Goal: Find specific page/section: Find specific page/section

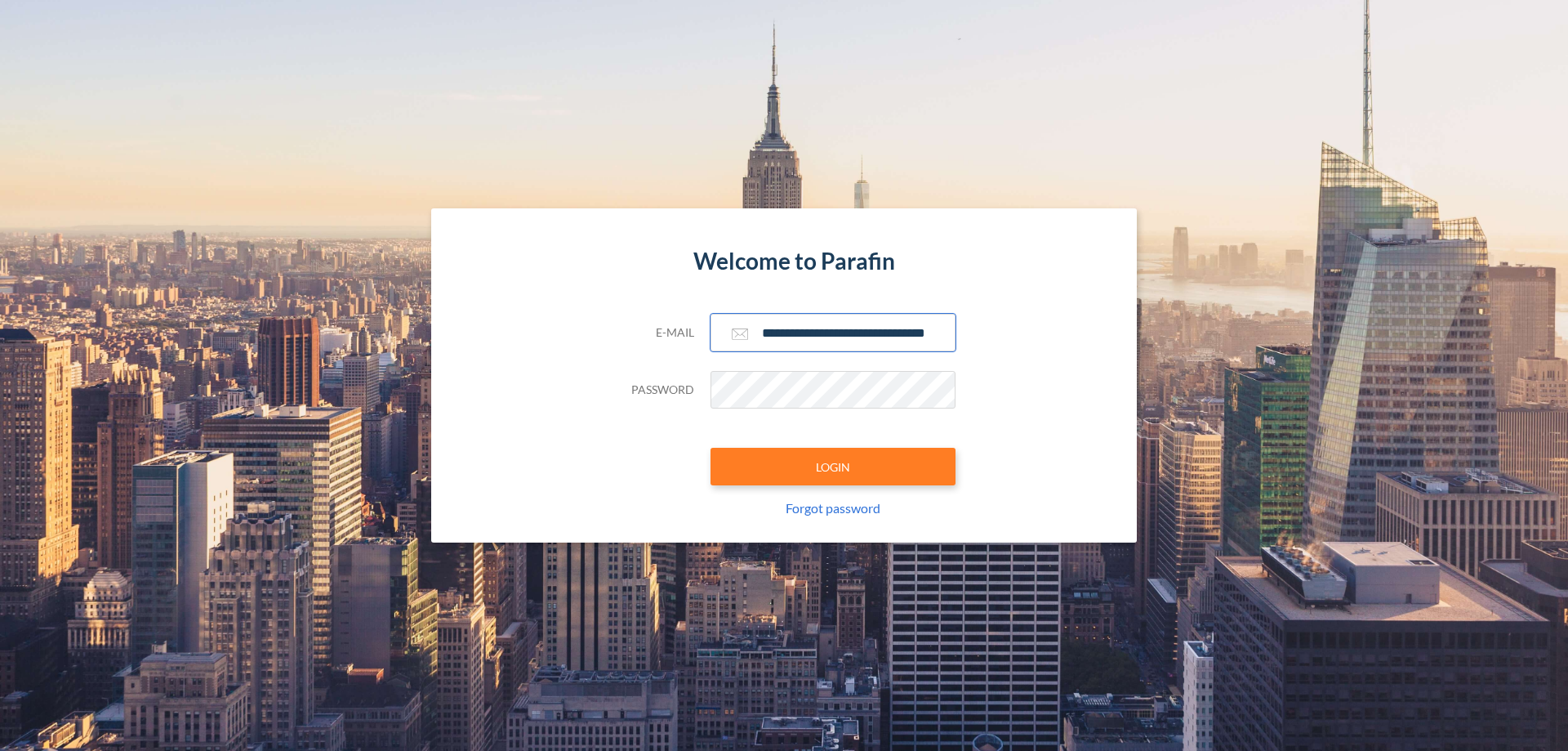
type input "**********"
click at [833, 467] on button "LOGIN" at bounding box center [833, 467] width 245 height 38
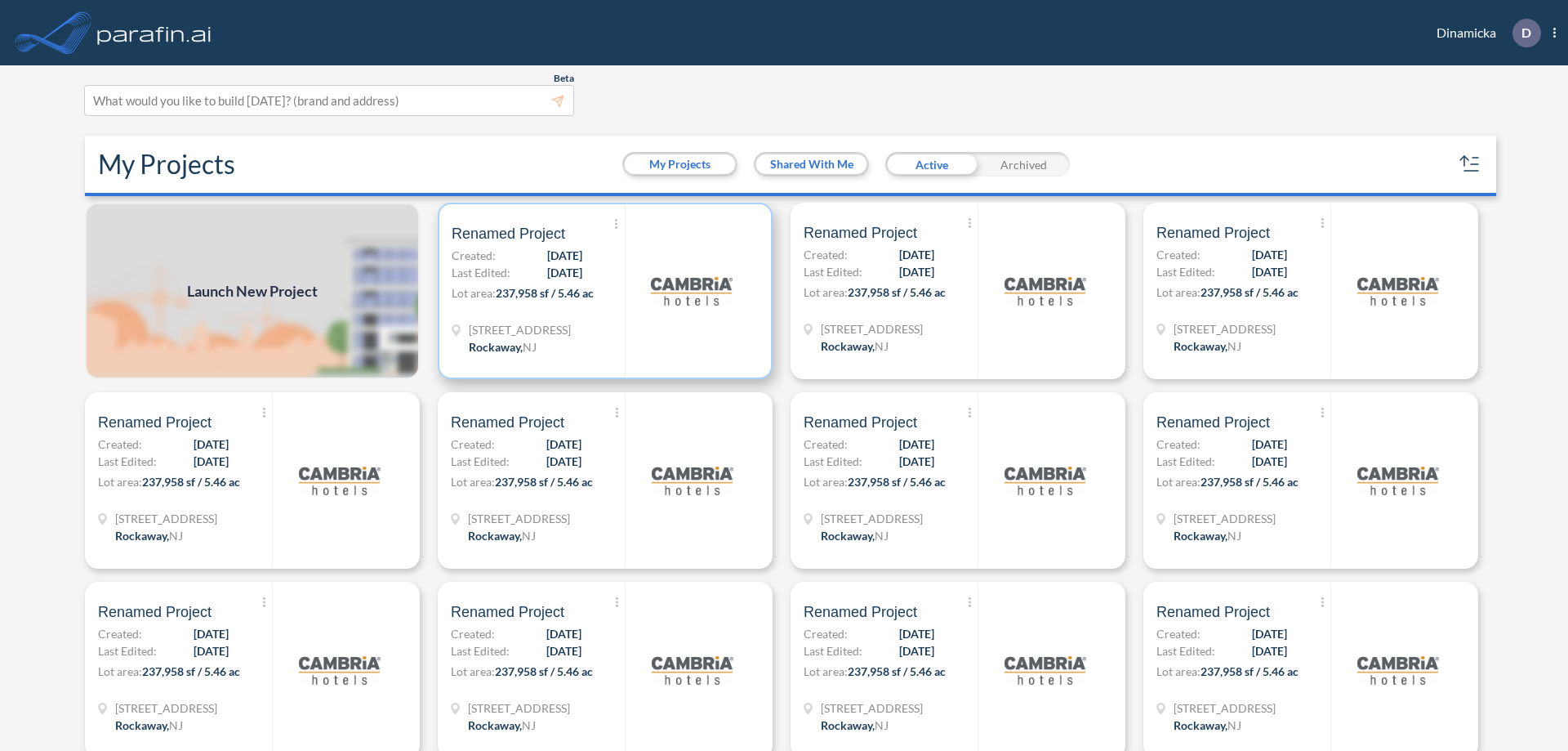
scroll to position [4, 0]
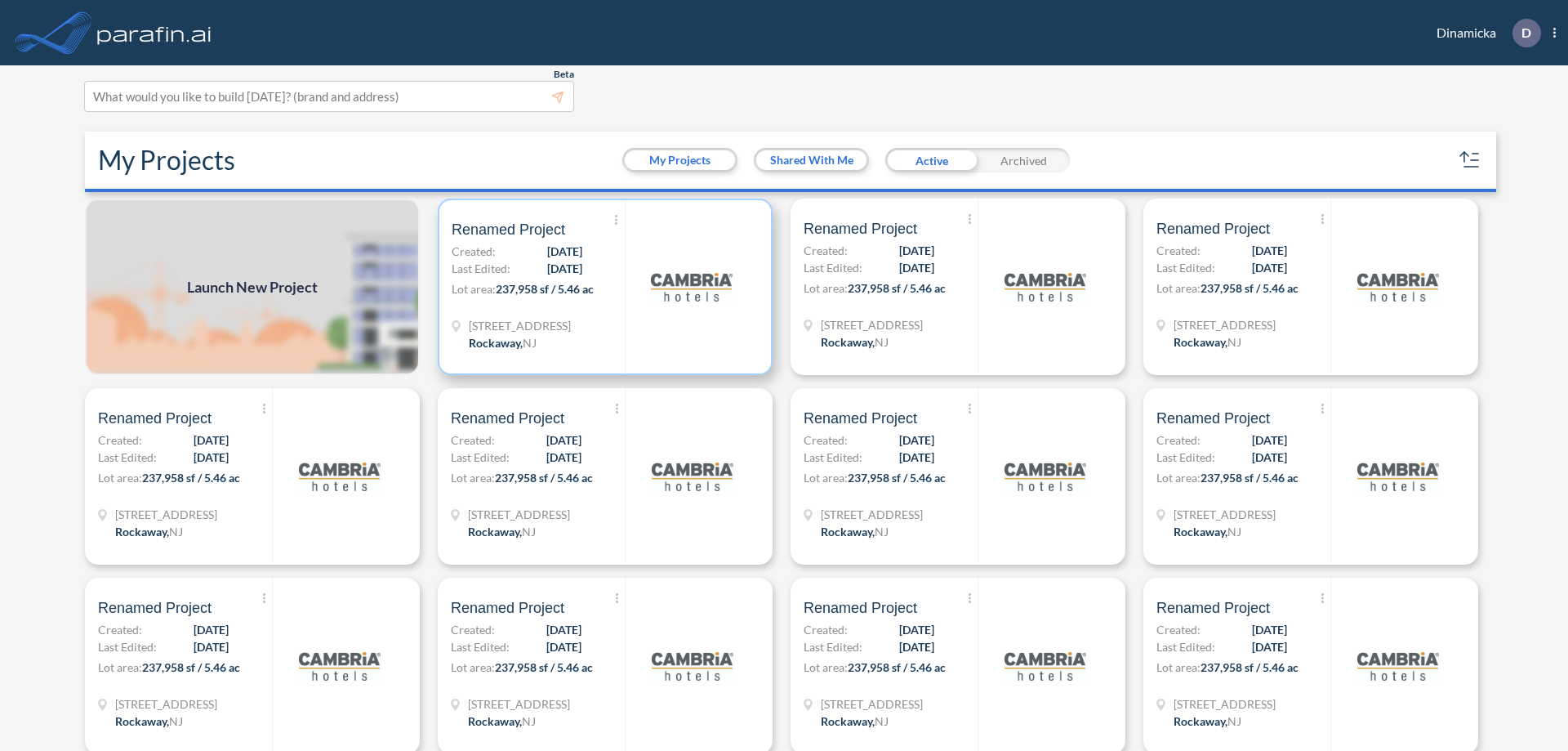
click at [602, 287] on p "Lot area: 237,958 sf / 5.46 ac" at bounding box center [539, 292] width 174 height 24
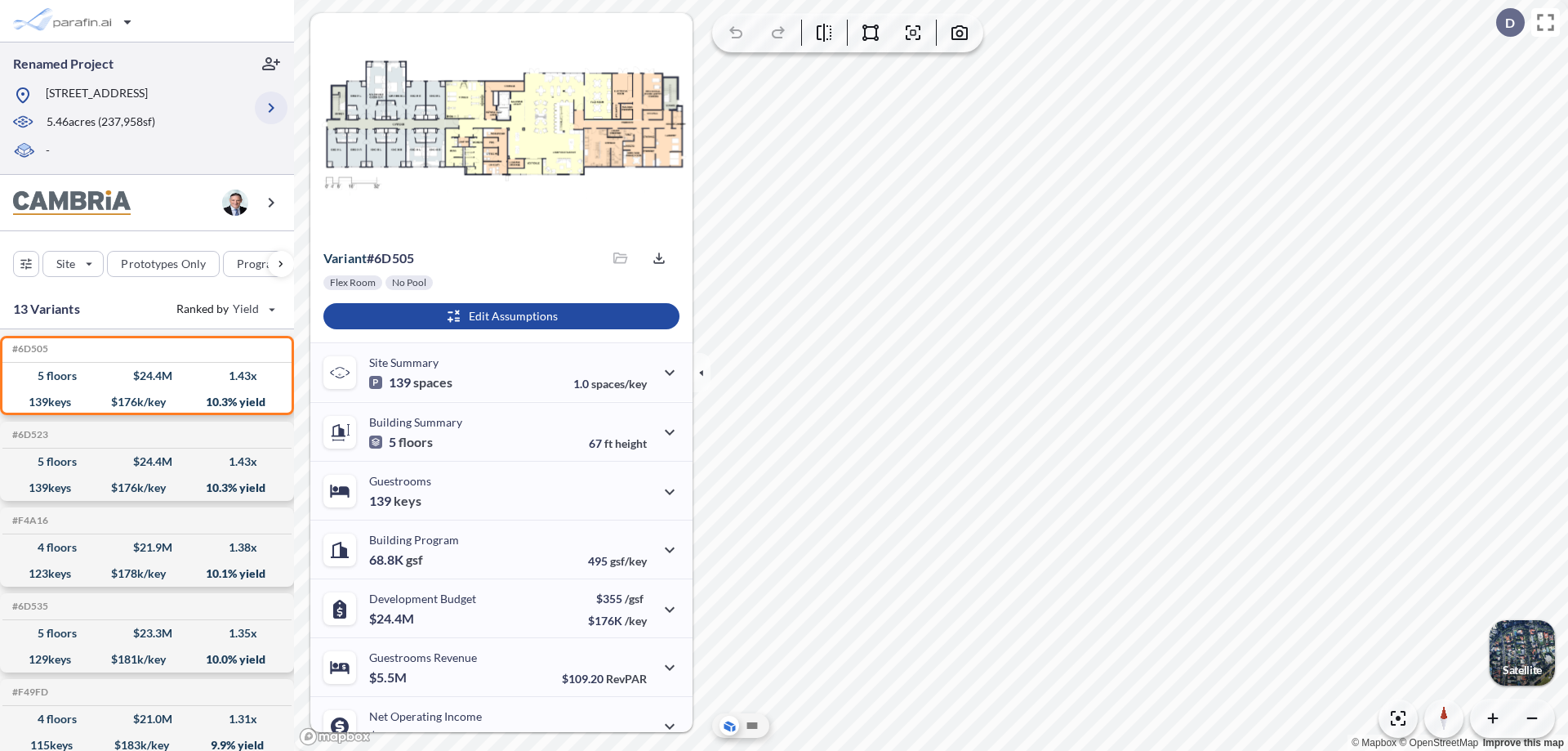
click at [272, 107] on icon "button" at bounding box center [271, 107] width 20 height 20
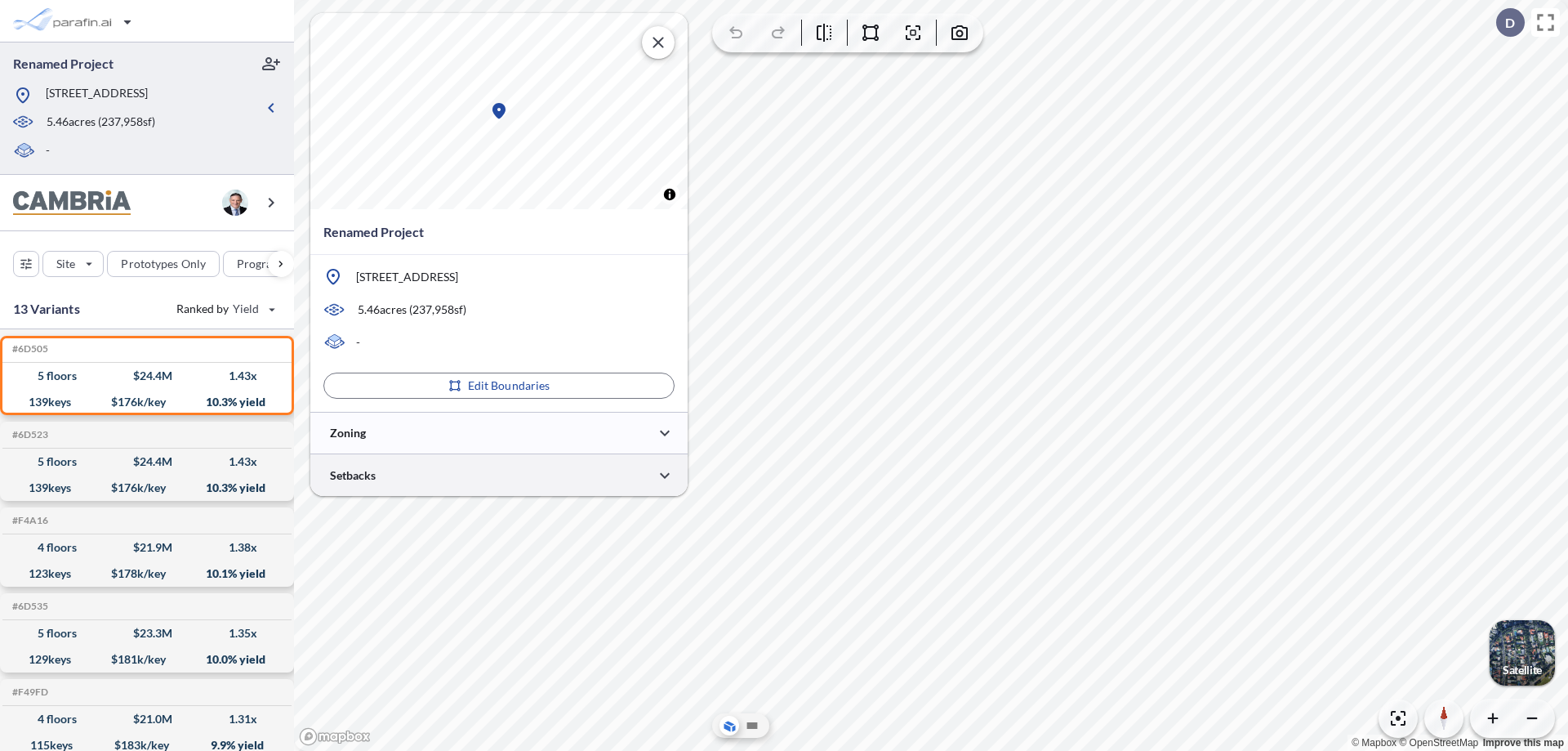
click at [499, 474] on div at bounding box center [498, 475] width 377 height 41
